Goal: Task Accomplishment & Management: Use online tool/utility

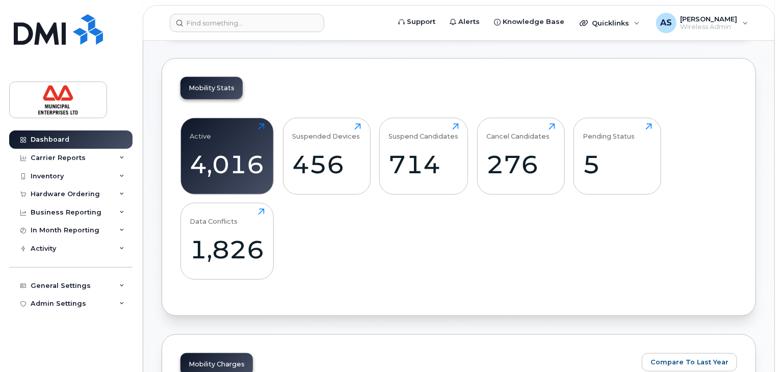
scroll to position [306, 0]
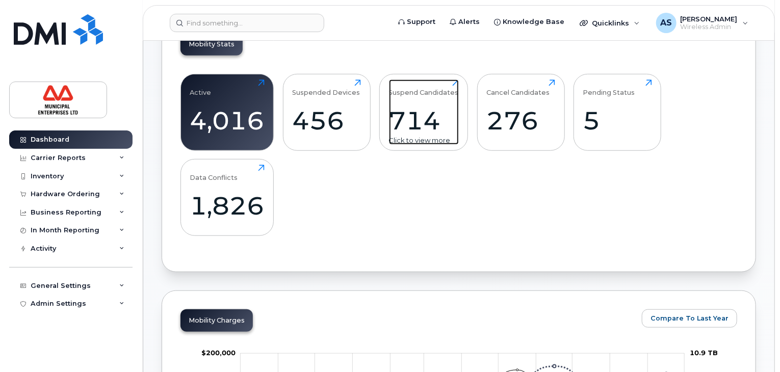
click at [397, 113] on div "714" at bounding box center [424, 120] width 70 height 30
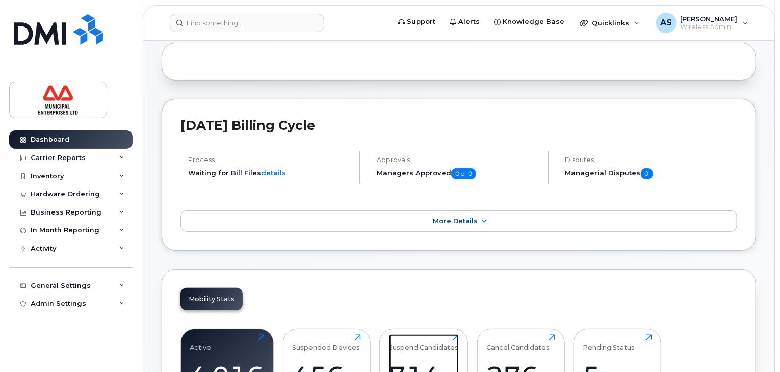
scroll to position [0, 0]
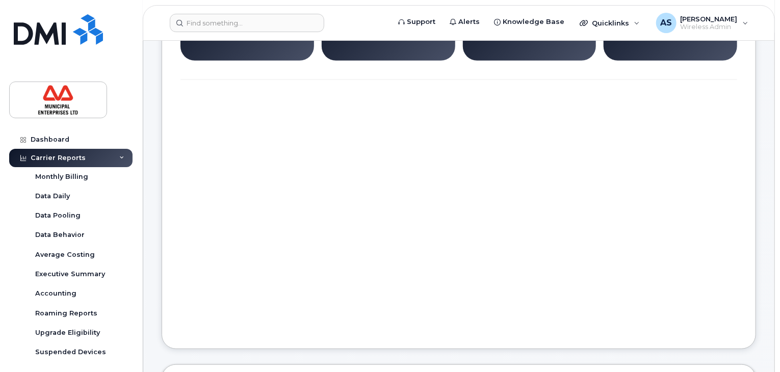
scroll to position [5, 0]
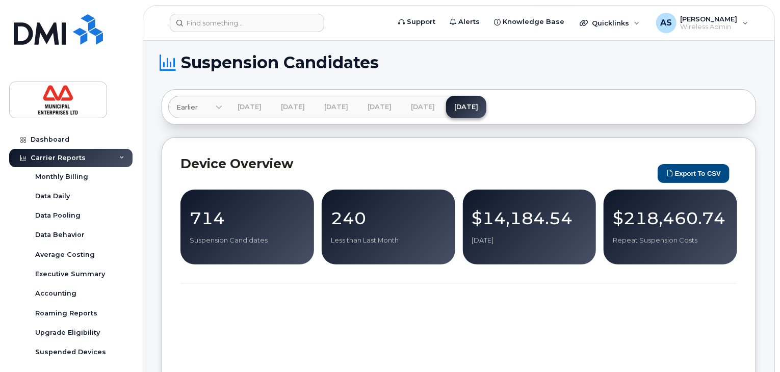
click at [242, 227] on div "714 Suspension Candidates" at bounding box center [247, 227] width 115 height 36
click at [215, 241] on p "Suspension Candidates" at bounding box center [247, 240] width 115 height 9
click at [210, 216] on p "714" at bounding box center [247, 218] width 115 height 18
click at [702, 171] on button "Export to CSV" at bounding box center [693, 173] width 72 height 19
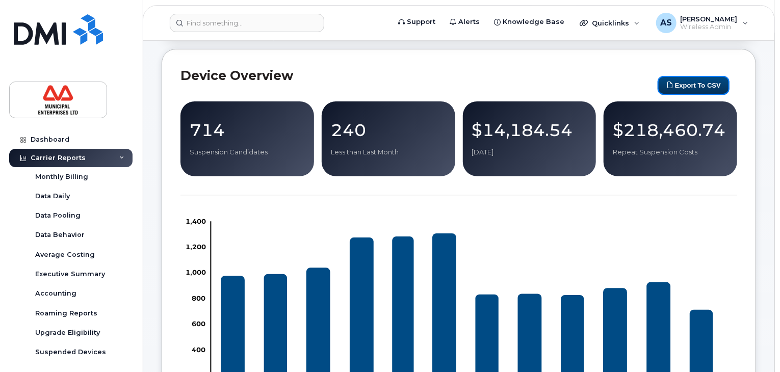
scroll to position [0, 0]
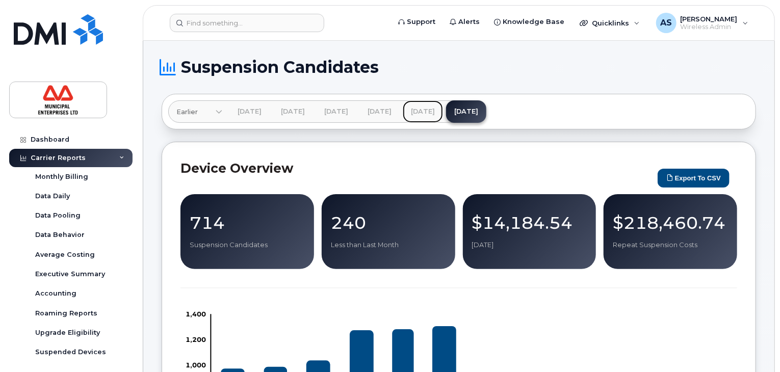
click at [443, 112] on link "Aug 2025" at bounding box center [423, 111] width 40 height 22
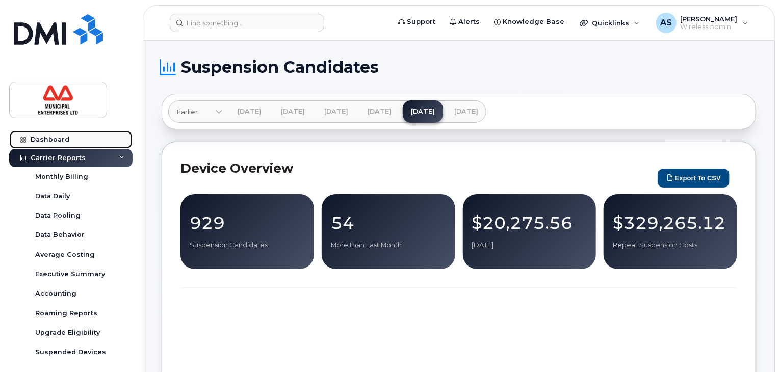
click at [49, 139] on div "Dashboard" at bounding box center [50, 140] width 39 height 8
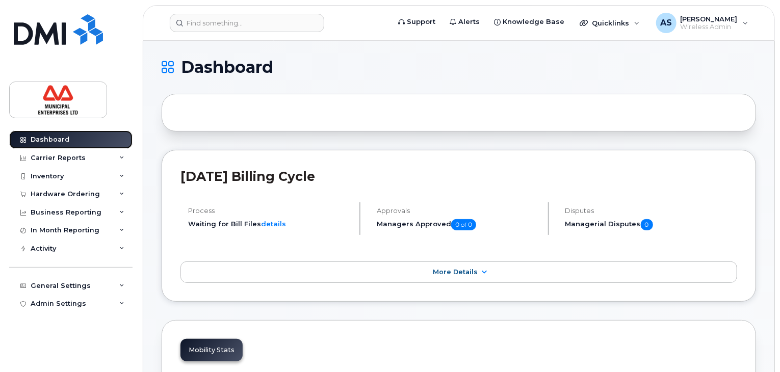
drag, startPoint x: 67, startPoint y: 139, endPoint x: 179, endPoint y: 123, distance: 112.8
click at [67, 139] on div "Dashboard" at bounding box center [50, 140] width 39 height 8
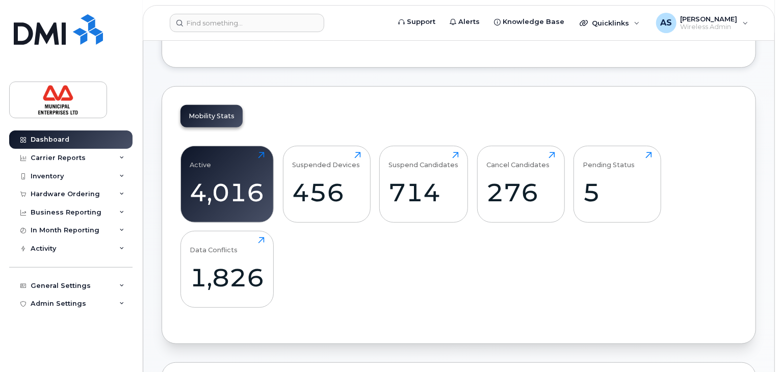
scroll to position [255, 0]
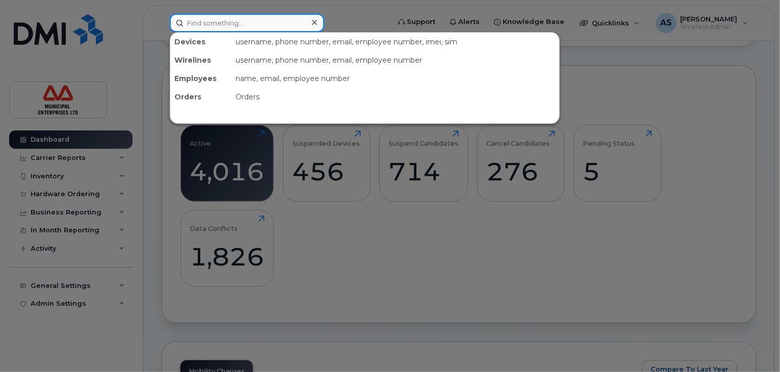
click at [264, 21] on input at bounding box center [247, 23] width 154 height 18
paste input "4183500251"
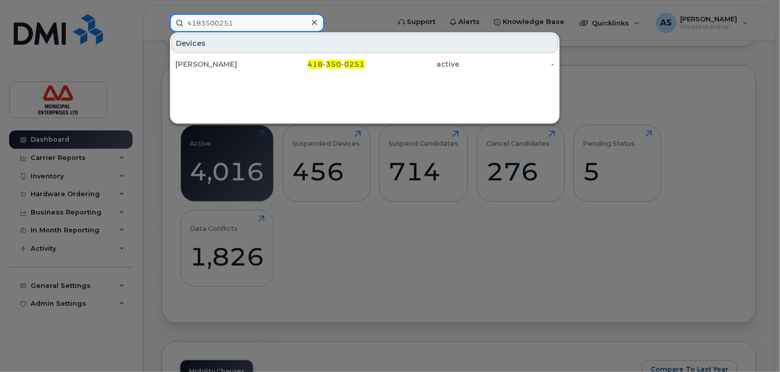
type input "4183500251"
click at [427, 308] on div at bounding box center [390, 186] width 780 height 372
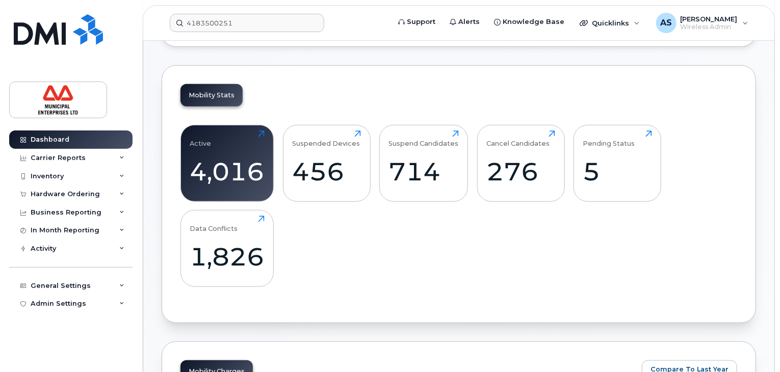
click at [479, 225] on div "Active 4,016 Click to view more Suspended Devices 456 Click to view more Suspen…" at bounding box center [458, 210] width 556 height 189
